Goal: Book appointment/travel/reservation

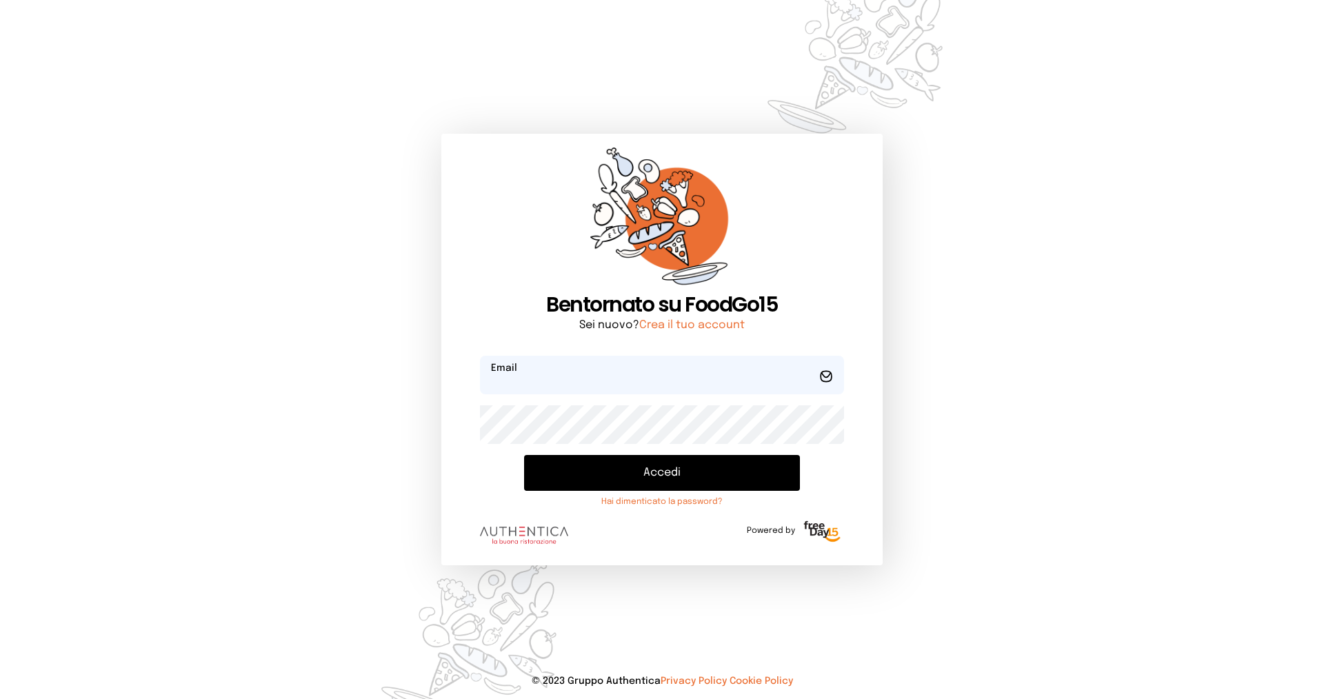
type input "**********"
click at [692, 477] on button "Accedi" at bounding box center [662, 473] width 276 height 36
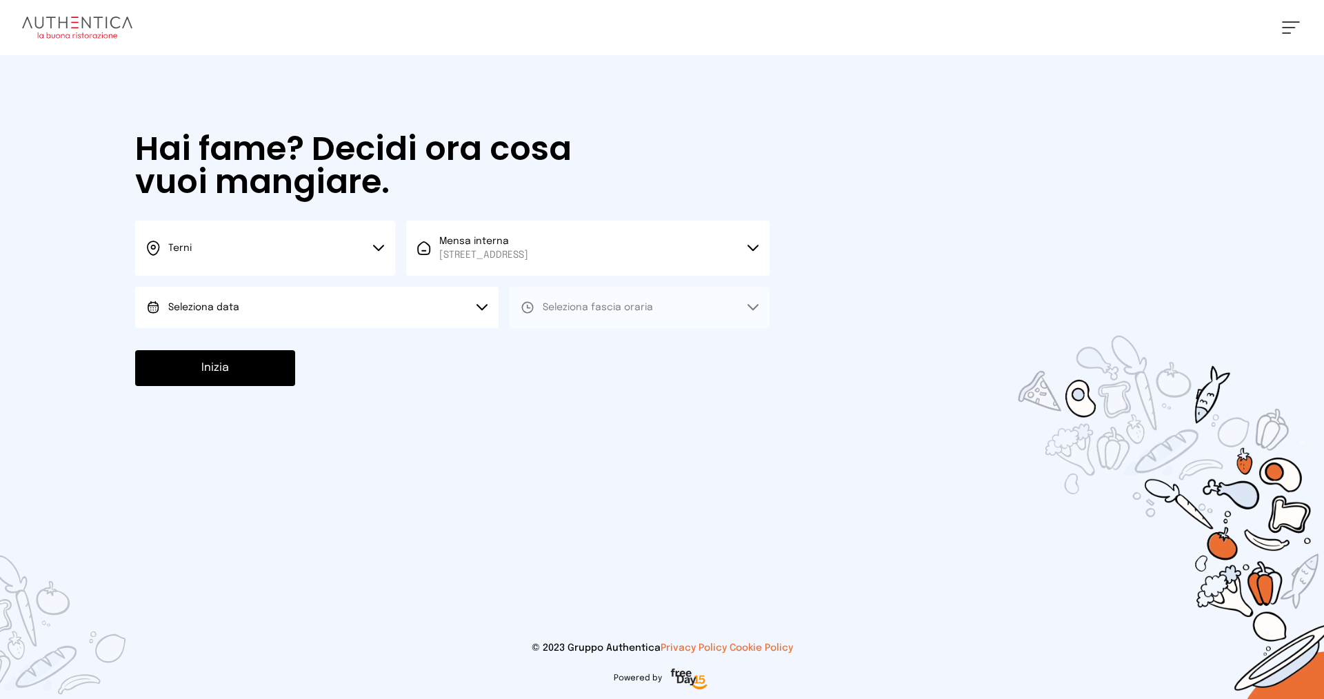
click at [361, 327] on button "Seleziona data" at bounding box center [316, 307] width 363 height 41
click at [348, 348] on li "[DATE], [DATE]" at bounding box center [316, 346] width 363 height 36
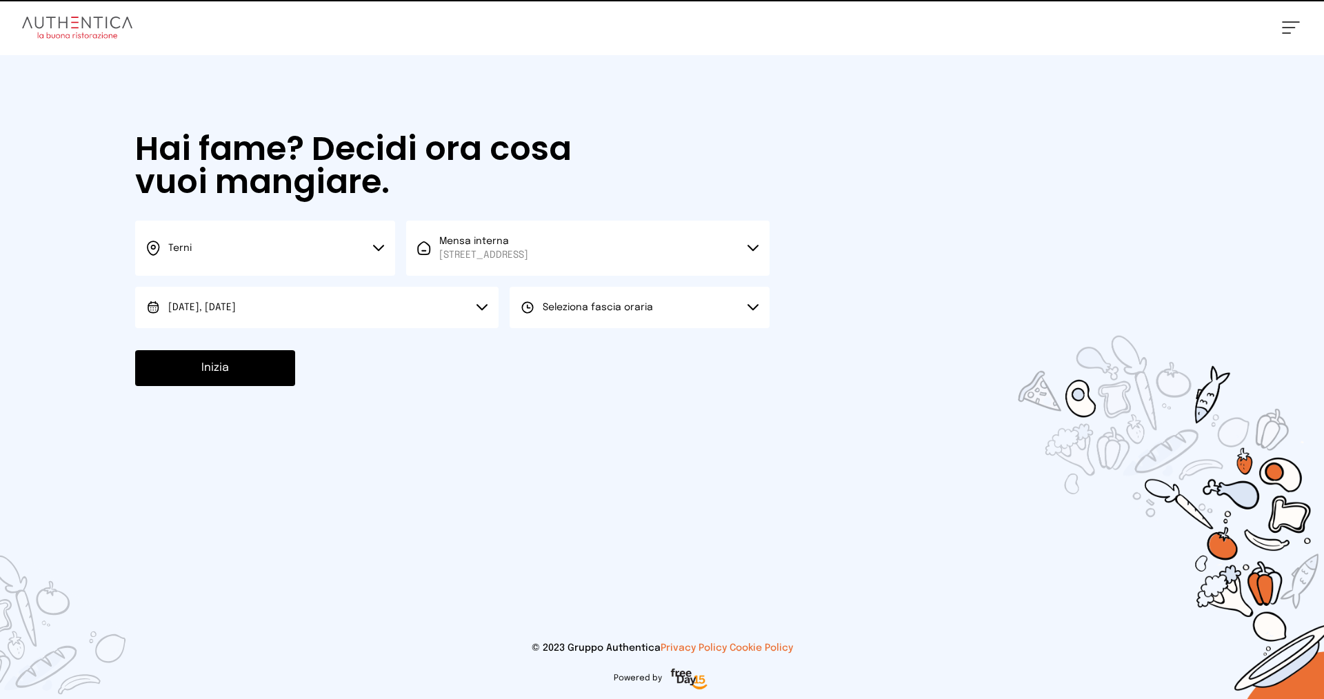
click at [600, 301] on span "Seleziona fascia oraria" at bounding box center [598, 308] width 110 height 14
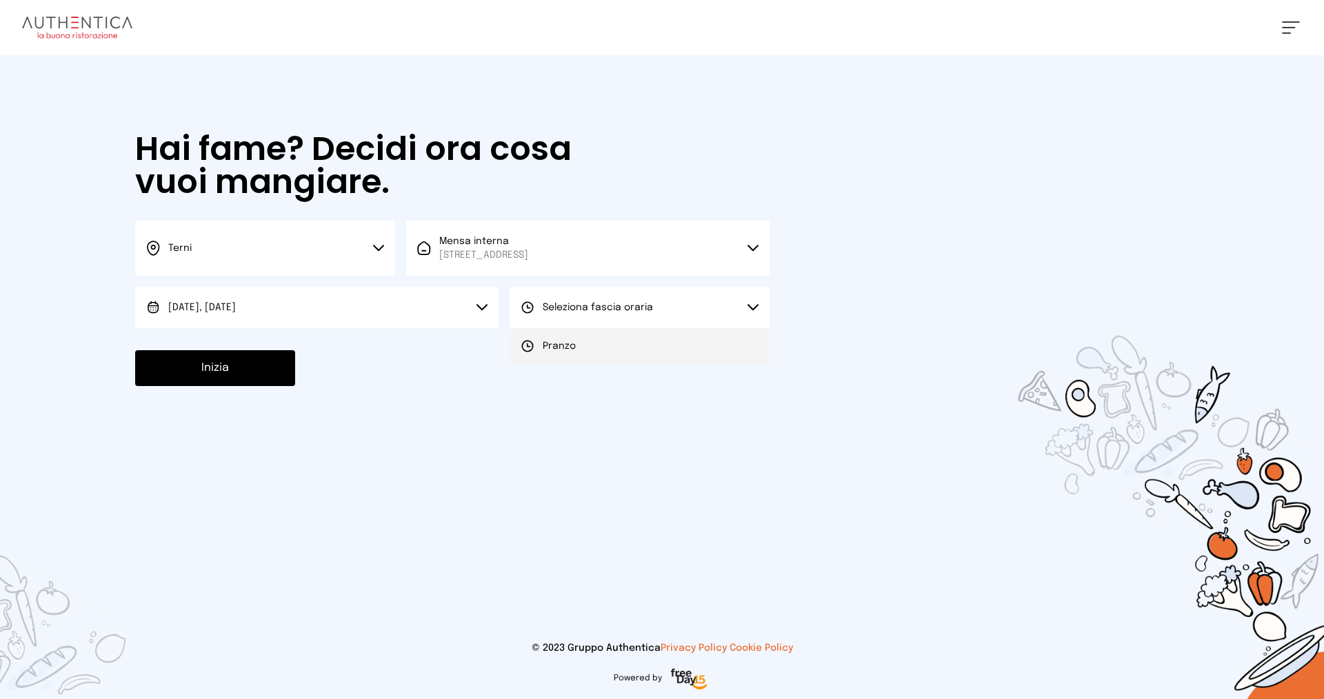
click at [601, 343] on li "Pranzo" at bounding box center [639, 346] width 260 height 36
click at [202, 367] on button "Inizia" at bounding box center [215, 368] width 160 height 36
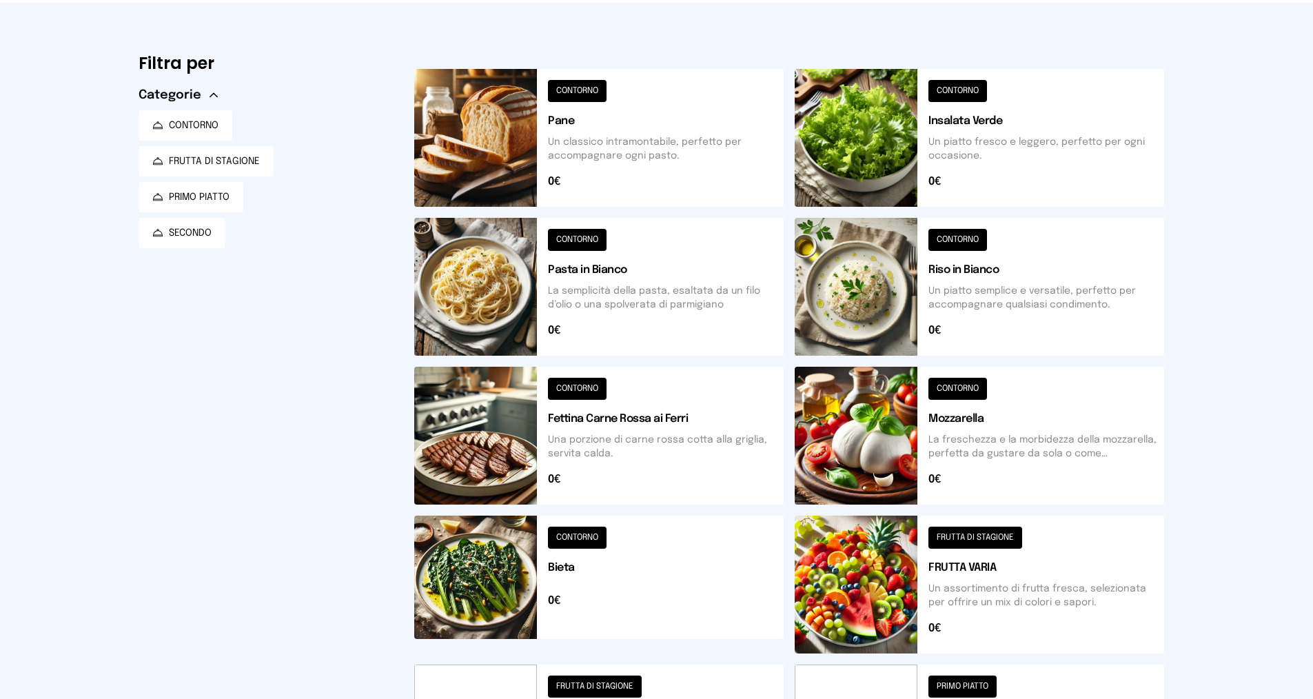
scroll to position [345, 0]
